Goal: Find specific page/section: Find specific page/section

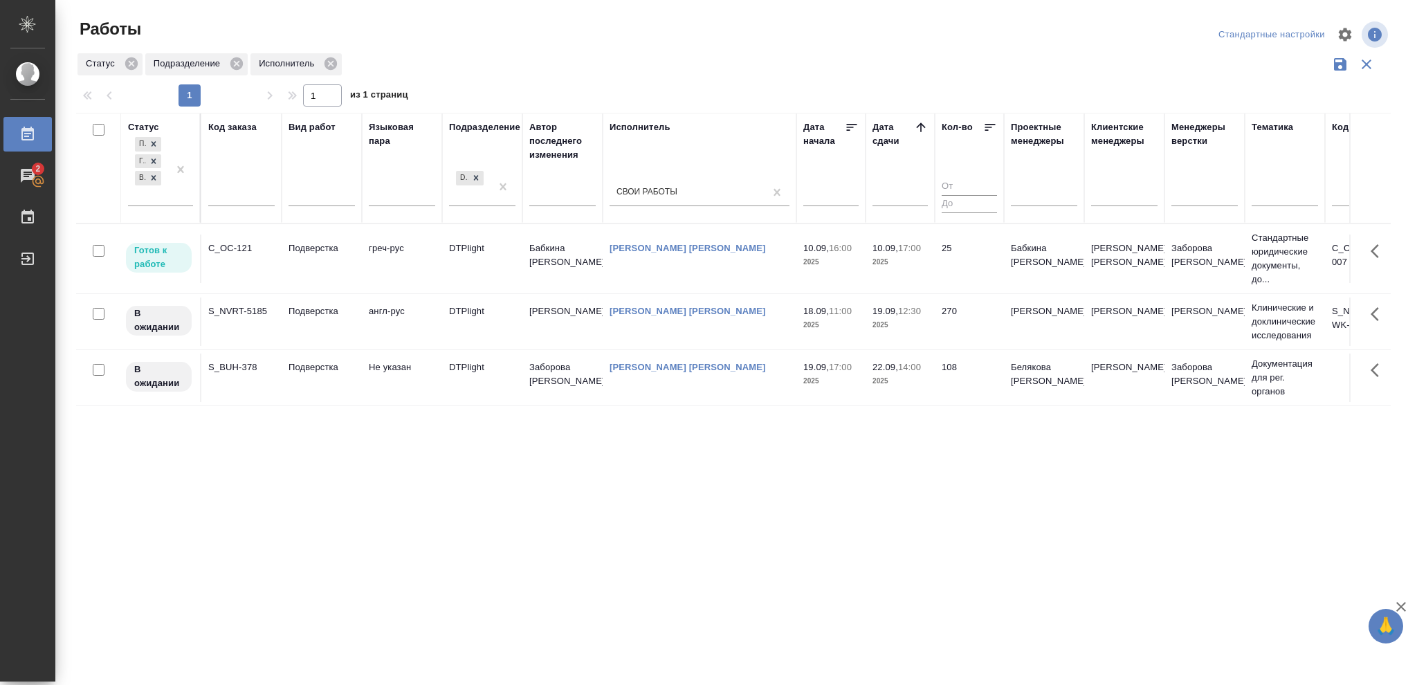
click at [953, 262] on td "25" at bounding box center [969, 258] width 69 height 48
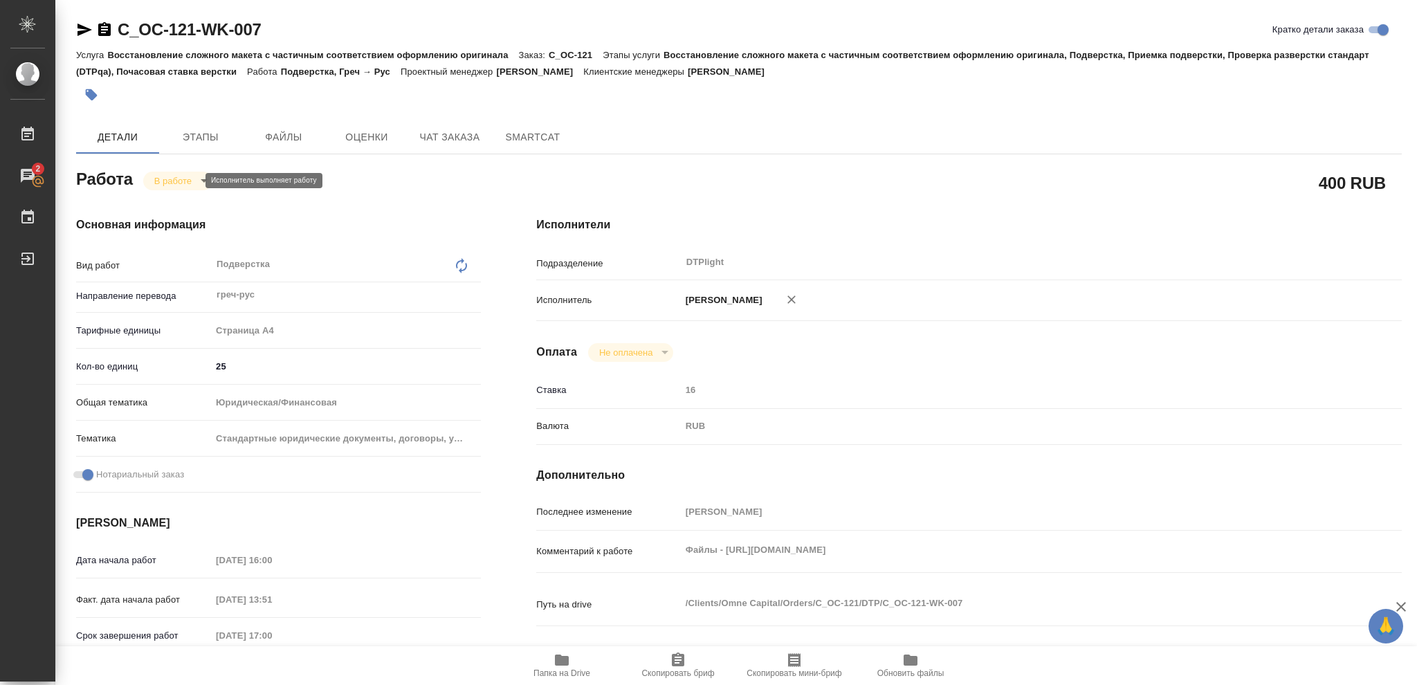
type textarea "x"
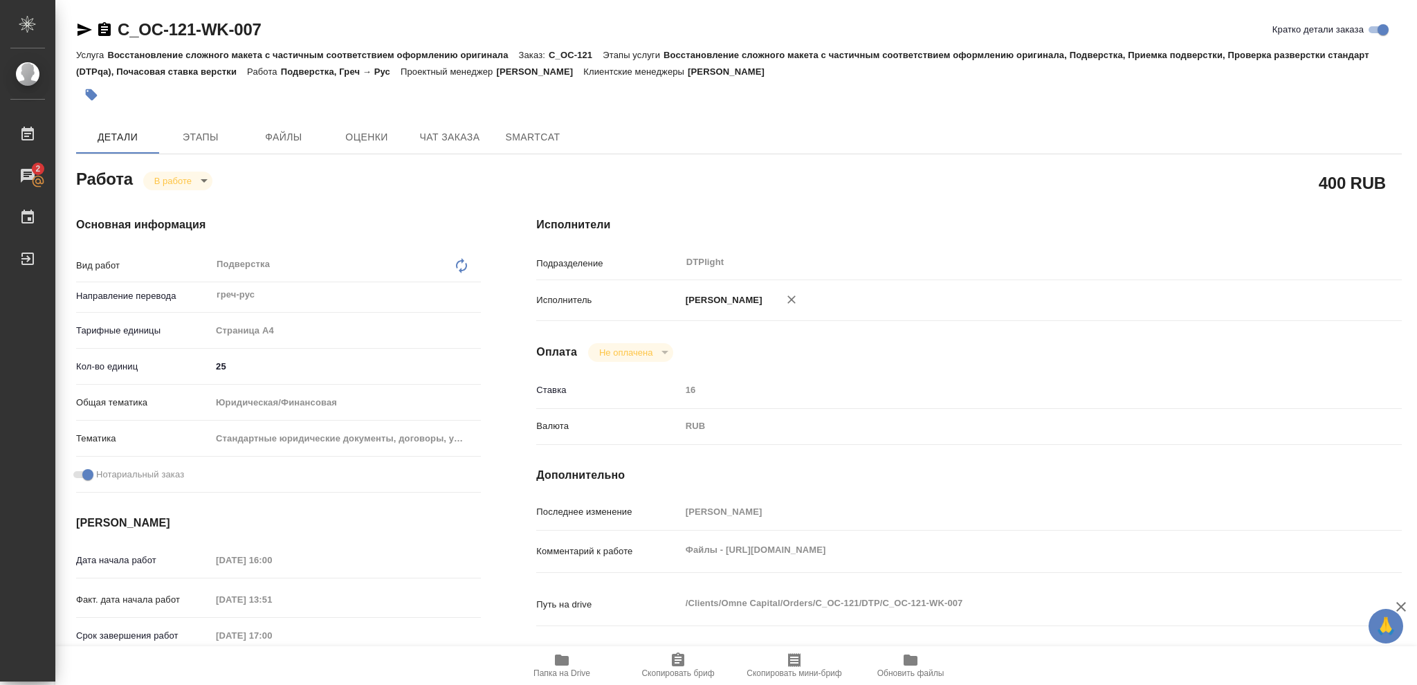
type textarea "x"
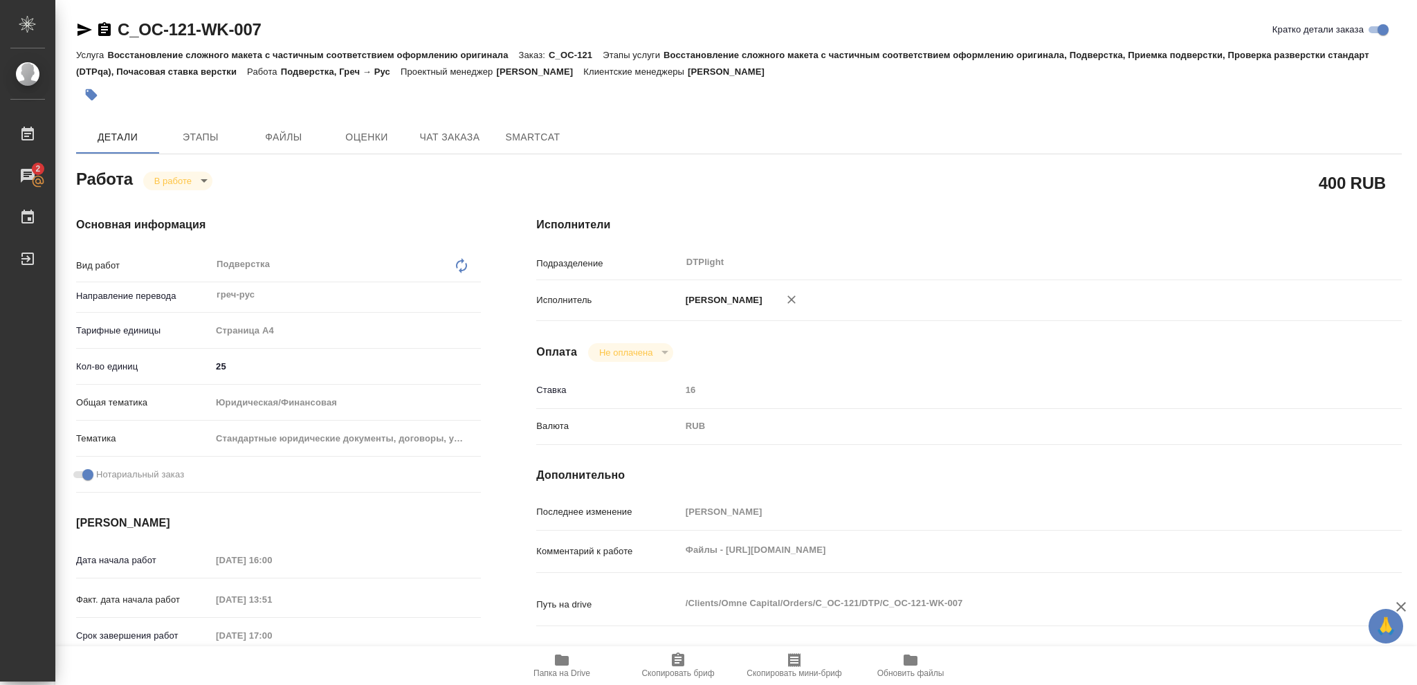
click at [80, 33] on icon "button" at bounding box center [84, 30] width 15 height 12
click at [582, 661] on span "Папка на Drive" at bounding box center [562, 665] width 100 height 26
click at [557, 665] on icon "button" at bounding box center [562, 659] width 14 height 11
